Goal: Browse casually

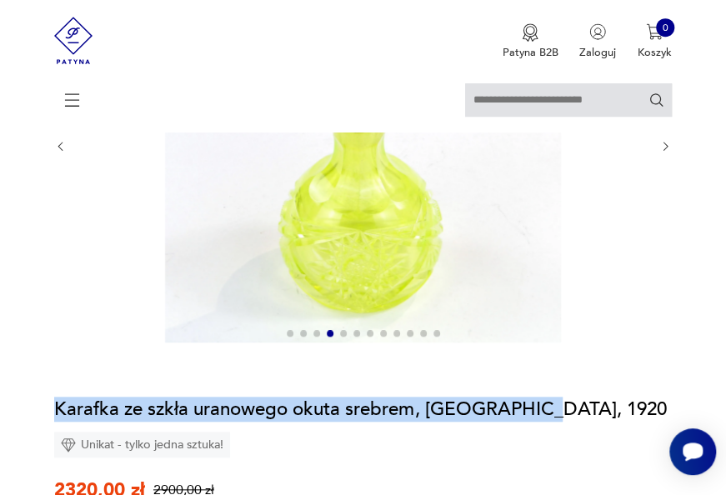
scroll to position [83, 0]
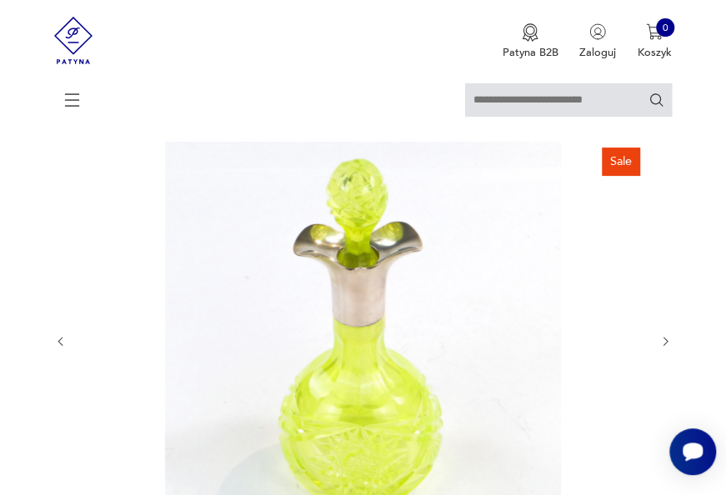
click at [659, 335] on button "button" at bounding box center [665, 341] width 13 height 13
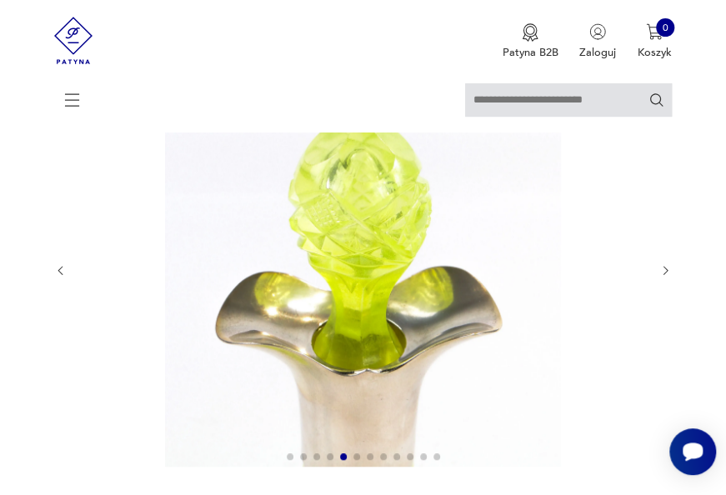
scroll to position [250, 0]
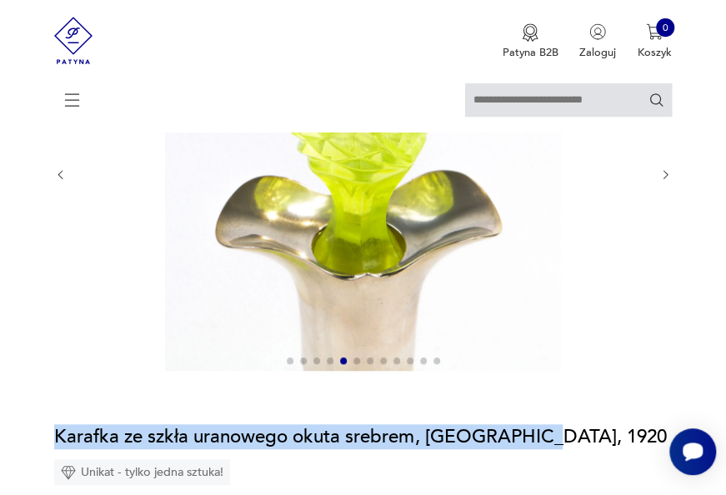
click at [664, 172] on icon "button" at bounding box center [665, 174] width 13 height 13
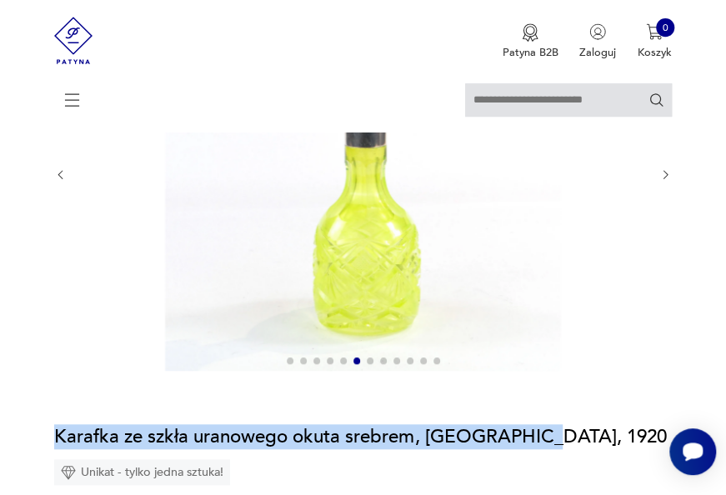
click at [664, 172] on icon "button" at bounding box center [665, 174] width 13 height 13
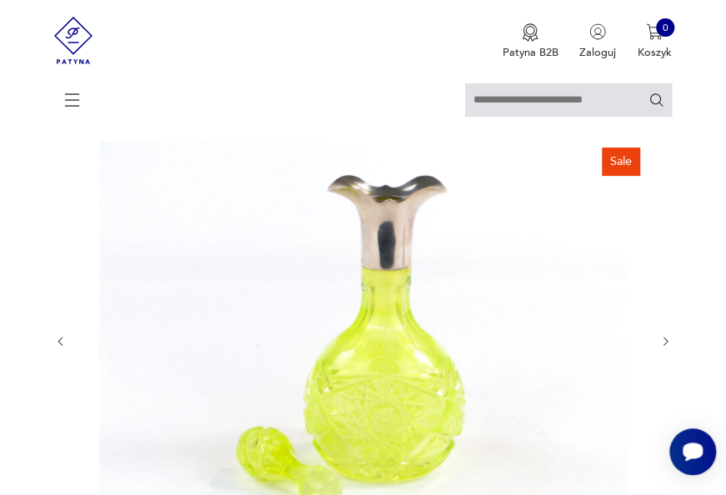
scroll to position [167, 0]
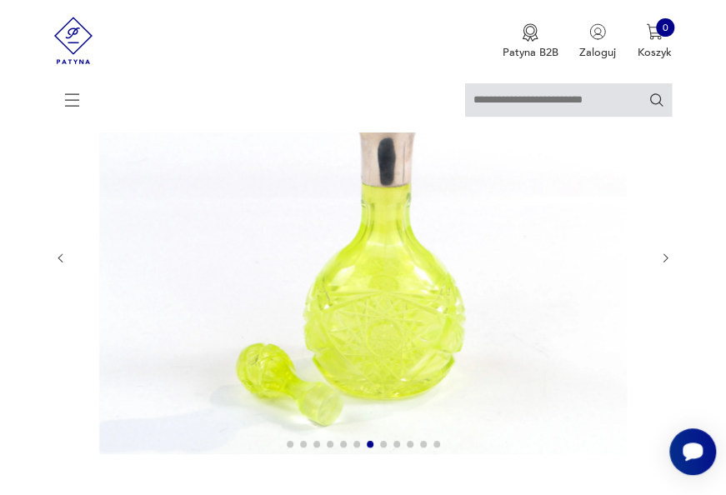
click at [668, 258] on icon "button" at bounding box center [665, 258] width 13 height 13
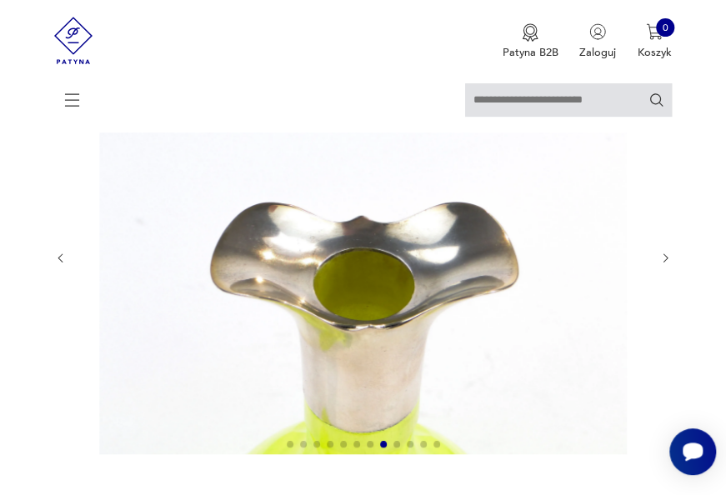
click at [668, 258] on icon "button" at bounding box center [665, 258] width 13 height 13
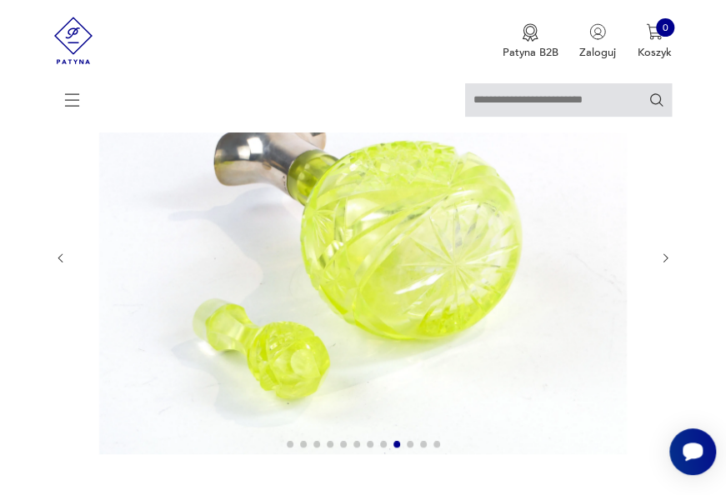
click at [668, 258] on icon "button" at bounding box center [665, 258] width 13 height 13
